Goal: Browse casually

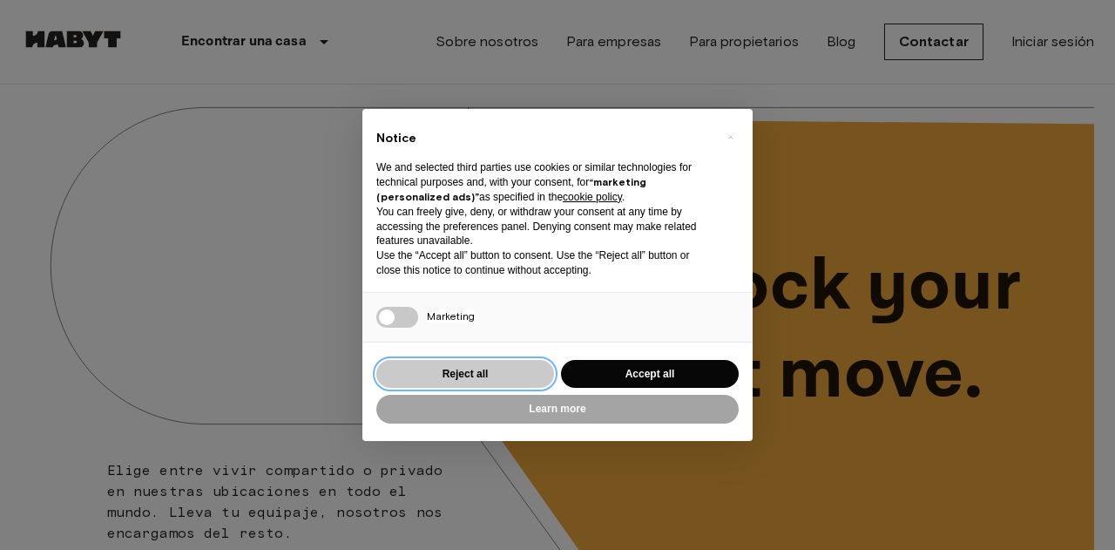
click at [510, 366] on button "Reject all" at bounding box center [465, 374] width 178 height 29
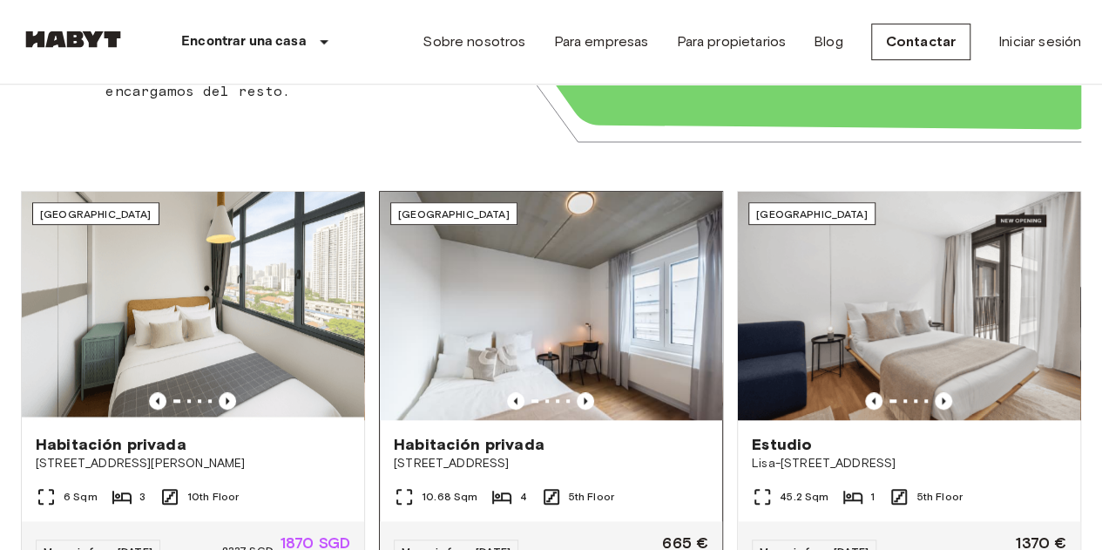
scroll to position [523, 0]
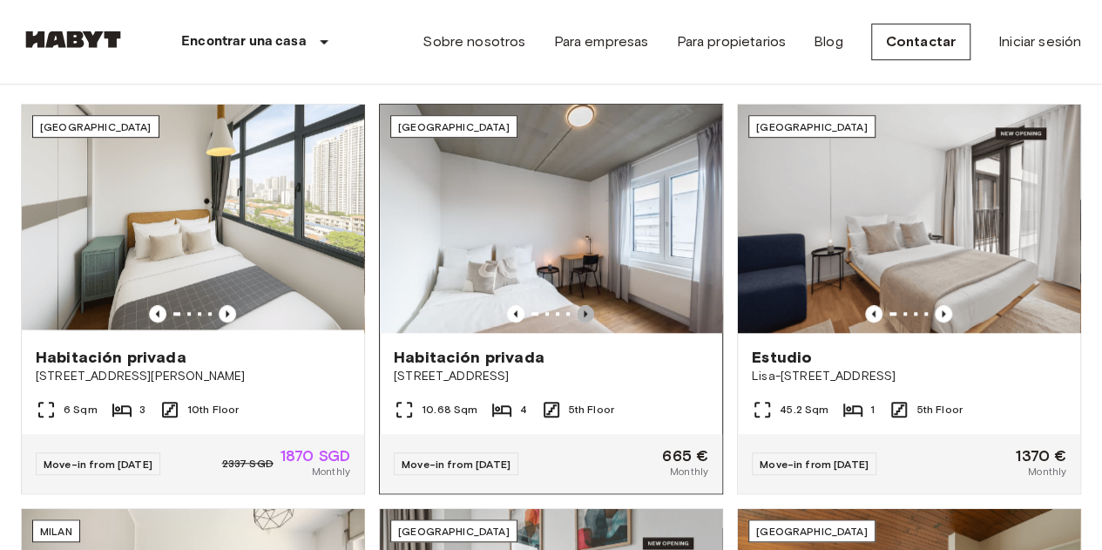
click at [589, 311] on icon "Previous image" at bounding box center [585, 313] width 17 height 17
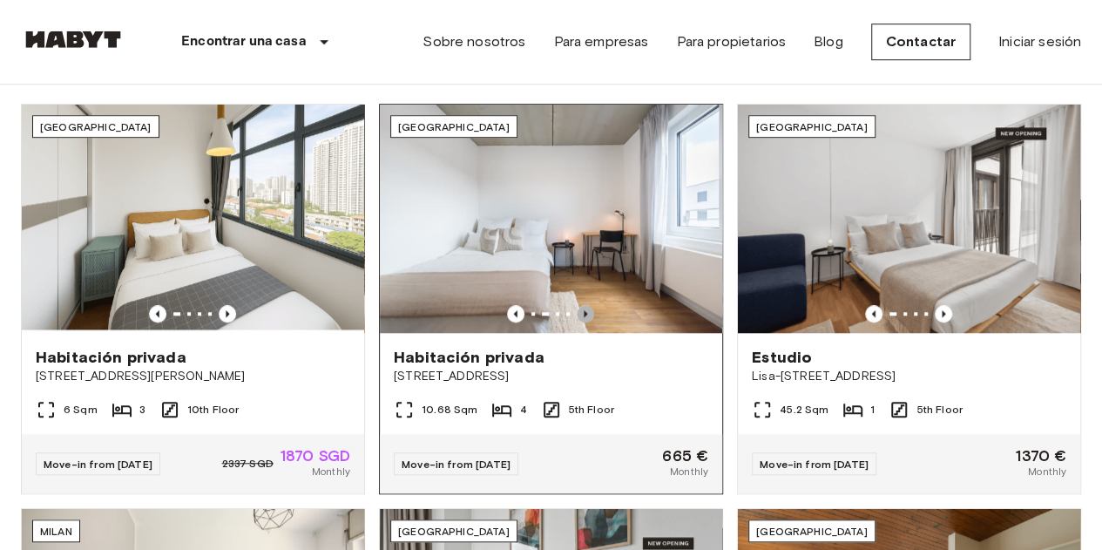
click at [589, 311] on icon "Previous image" at bounding box center [585, 313] width 17 height 17
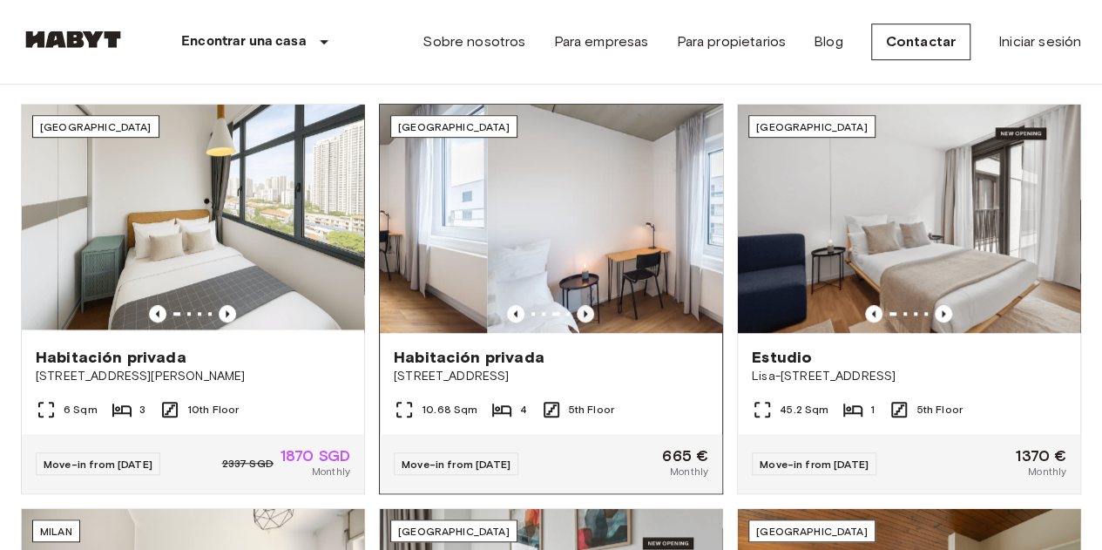
click at [589, 311] on icon "Previous image" at bounding box center [585, 313] width 17 height 17
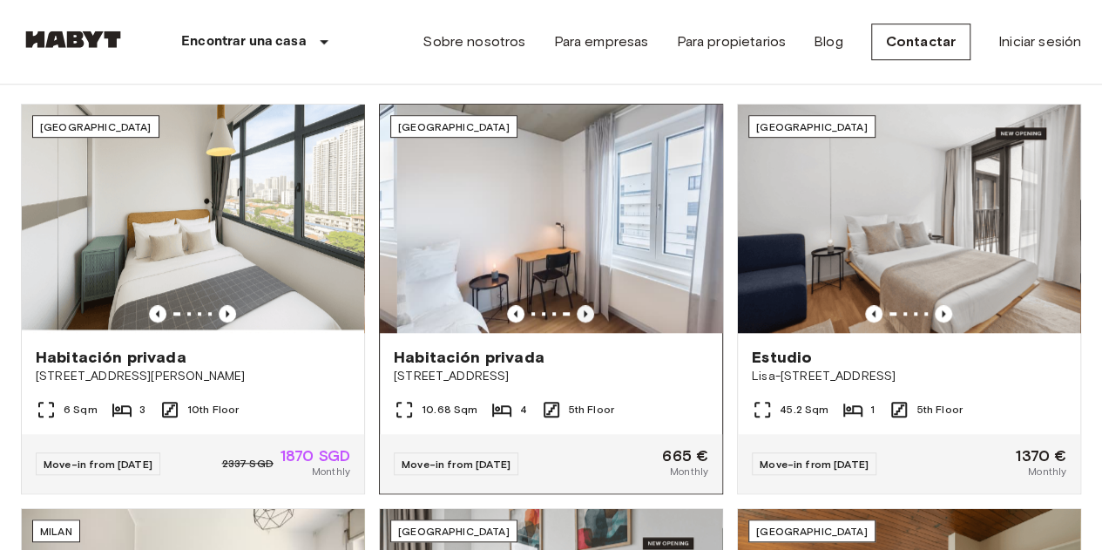
click at [589, 311] on icon "Previous image" at bounding box center [585, 313] width 17 height 17
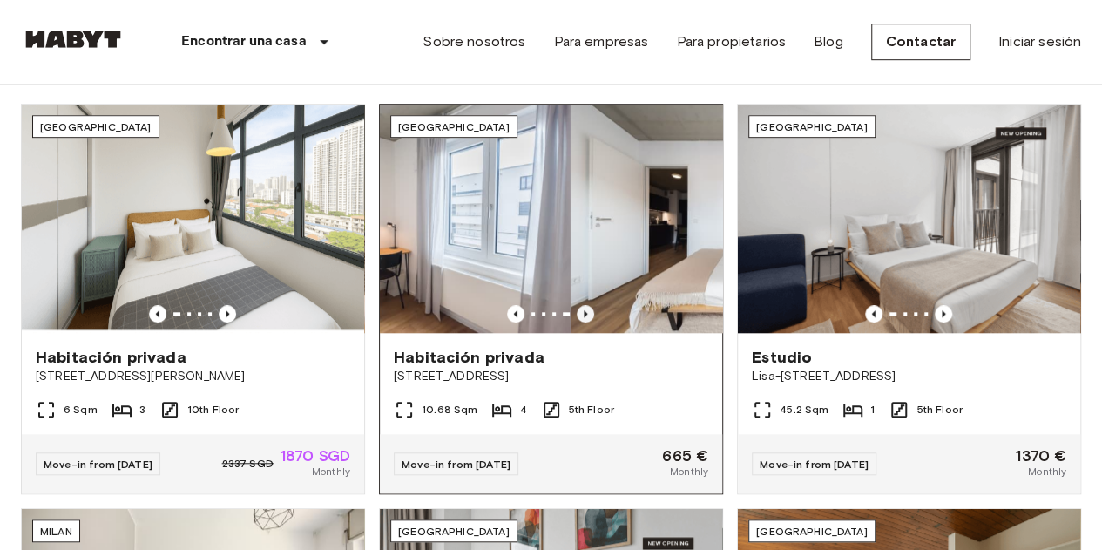
click at [589, 311] on icon "Previous image" at bounding box center [585, 313] width 17 height 17
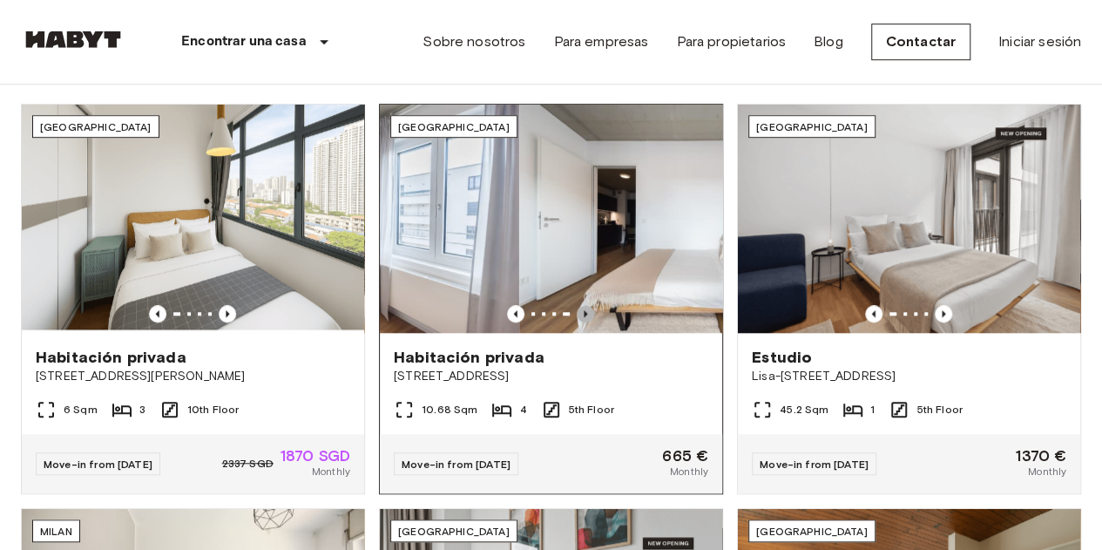
click at [589, 311] on icon "Previous image" at bounding box center [585, 313] width 17 height 17
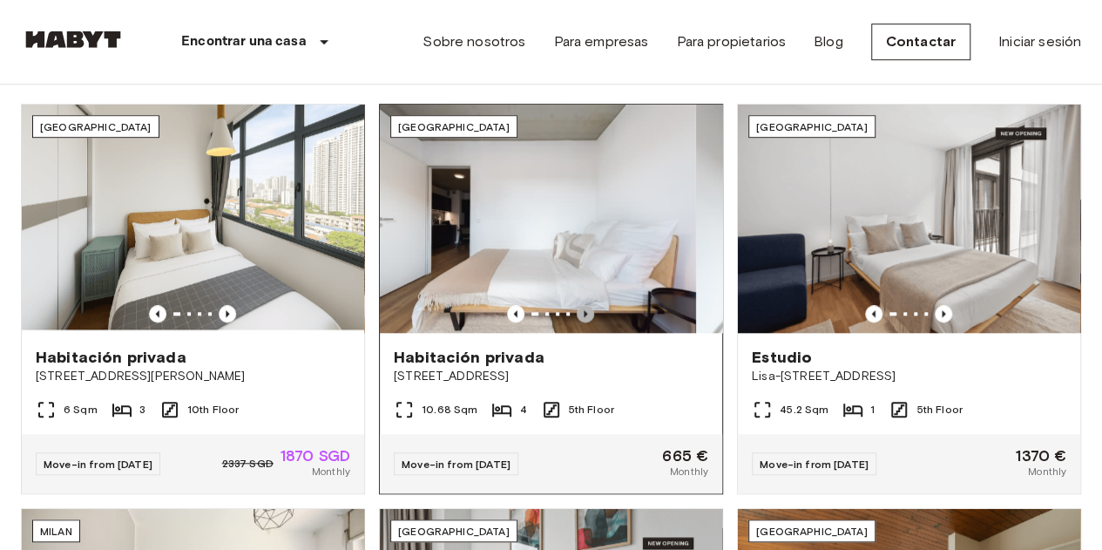
click at [589, 311] on icon "Previous image" at bounding box center [585, 313] width 17 height 17
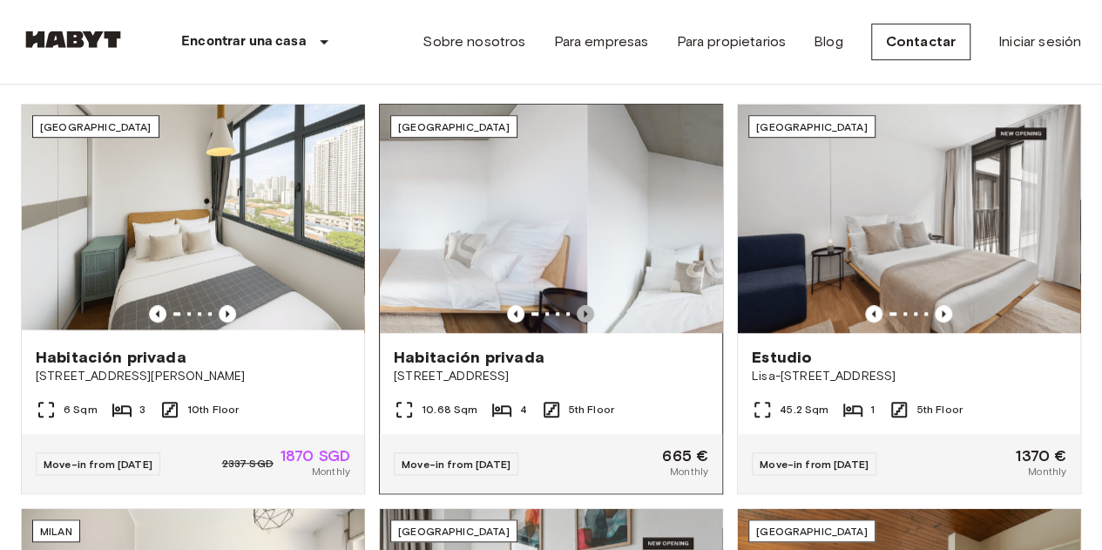
click at [589, 311] on icon "Previous image" at bounding box center [585, 313] width 17 height 17
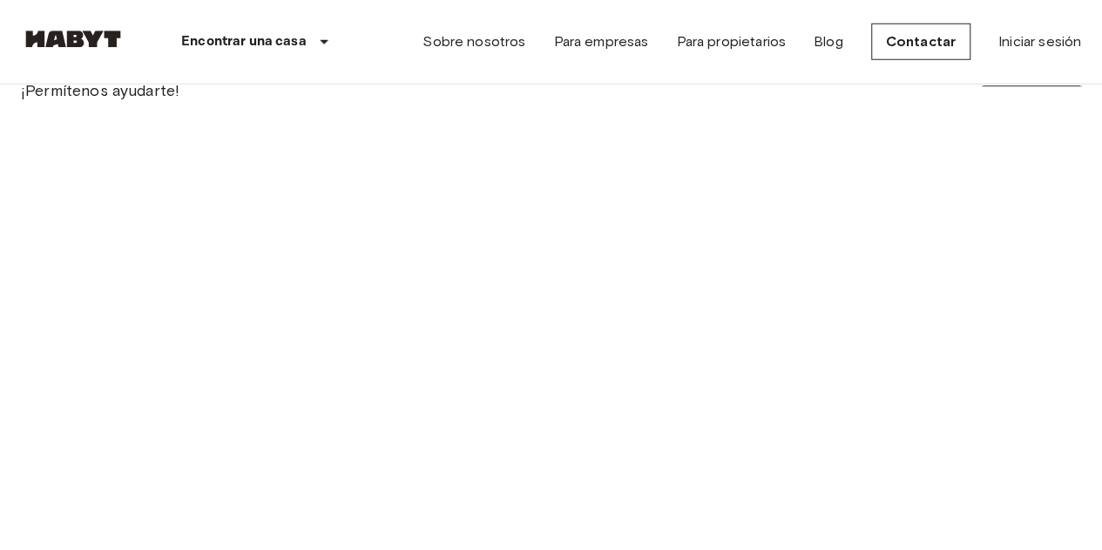
scroll to position [2613, 0]
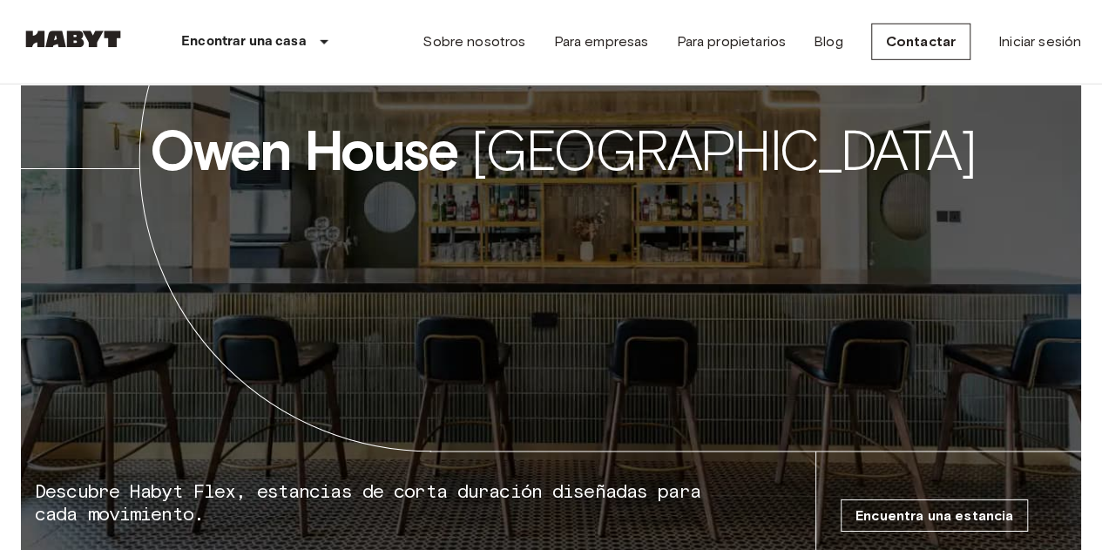
drag, startPoint x: 805, startPoint y: 189, endPoint x: 417, endPoint y: 236, distance: 390.4
click at [417, 236] on icon at bounding box center [551, 221] width 1060 height 706
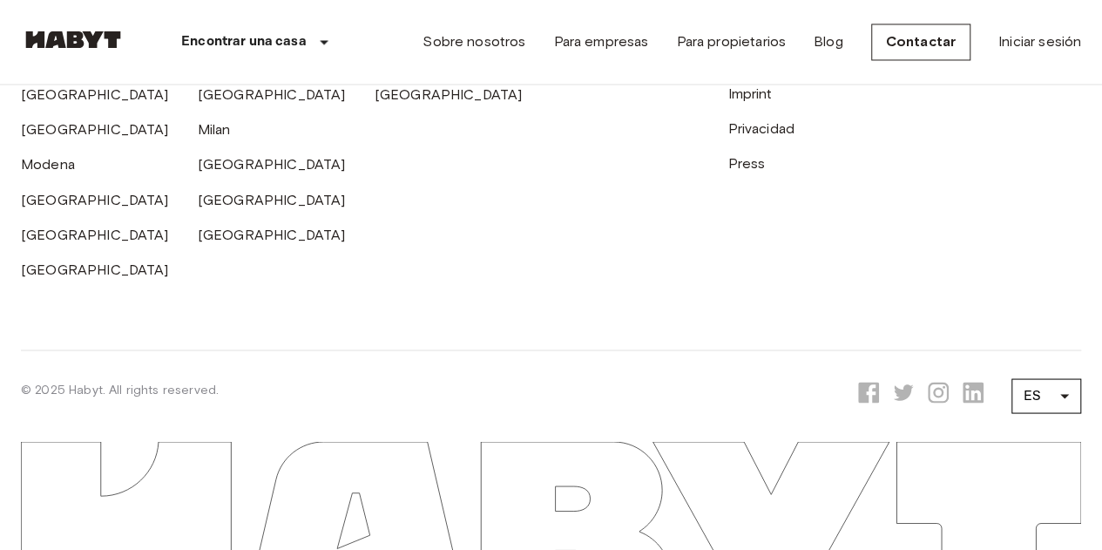
scroll to position [4794, 0]
